Goal: Check status: Check status

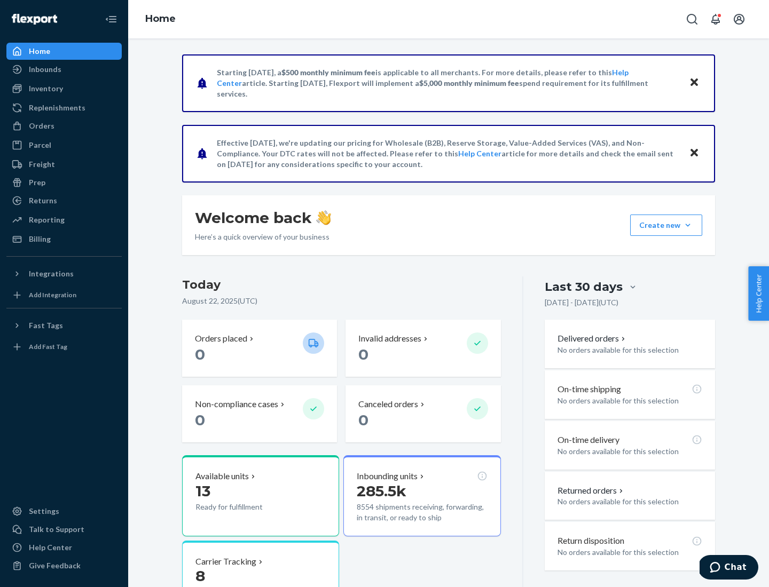
click at [688, 225] on button "Create new Create new inbound Create new order Create new product" at bounding box center [666, 225] width 72 height 21
click at [44, 69] on div "Inbounds" at bounding box center [45, 69] width 33 height 11
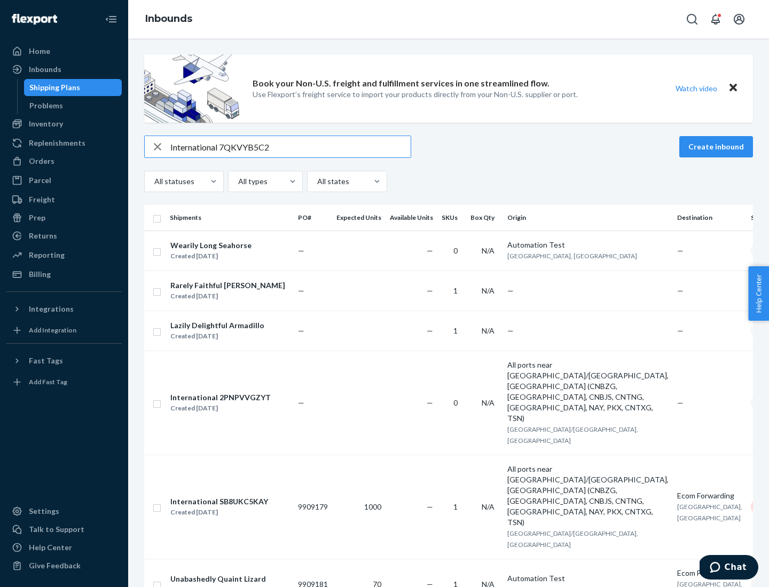
type input "International 7QKVYB5C29"
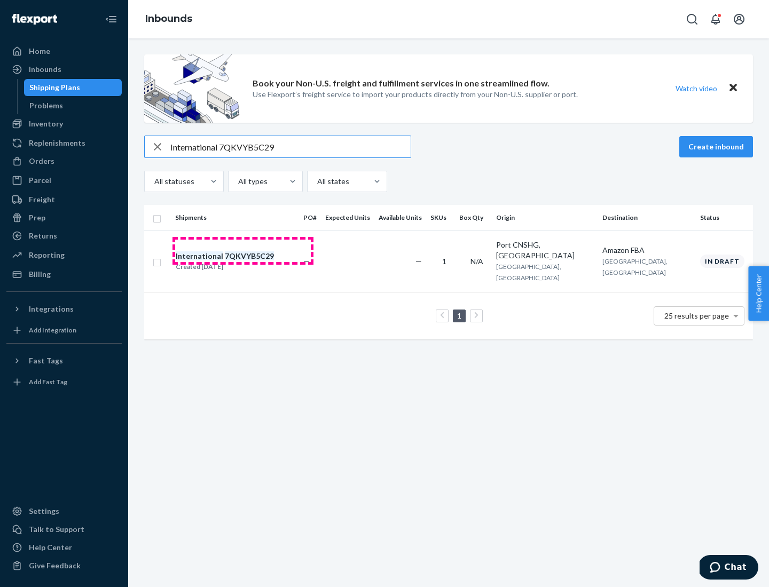
click at [243, 262] on div "Created [DATE]" at bounding box center [225, 267] width 98 height 11
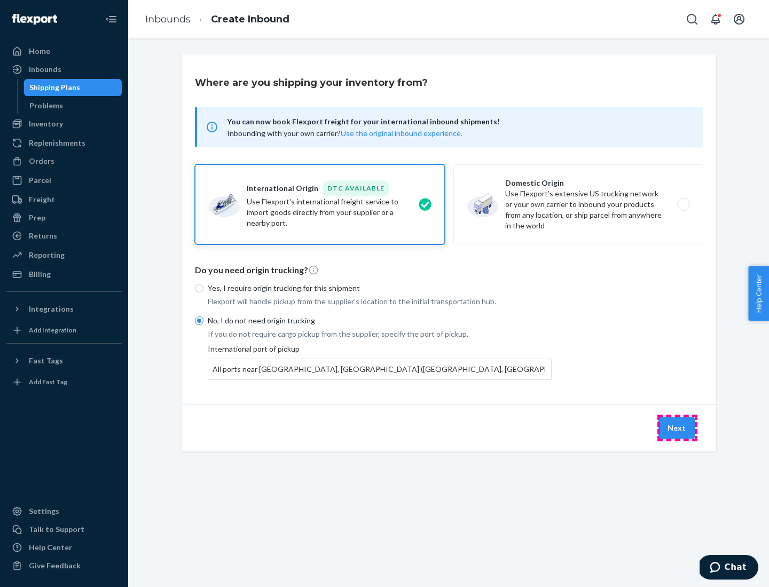
click at [677, 428] on button "Next" at bounding box center [676, 428] width 36 height 21
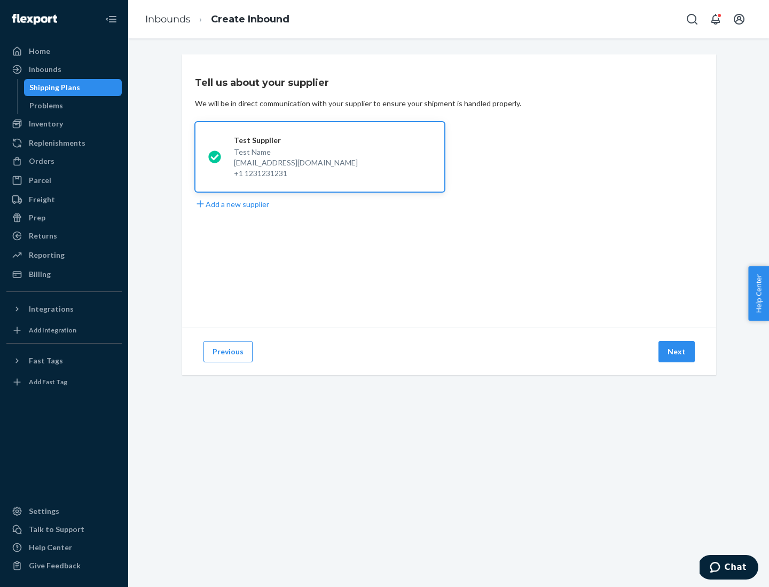
click at [677, 352] on button "Next" at bounding box center [676, 351] width 36 height 21
